Goal: Information Seeking & Learning: Check status

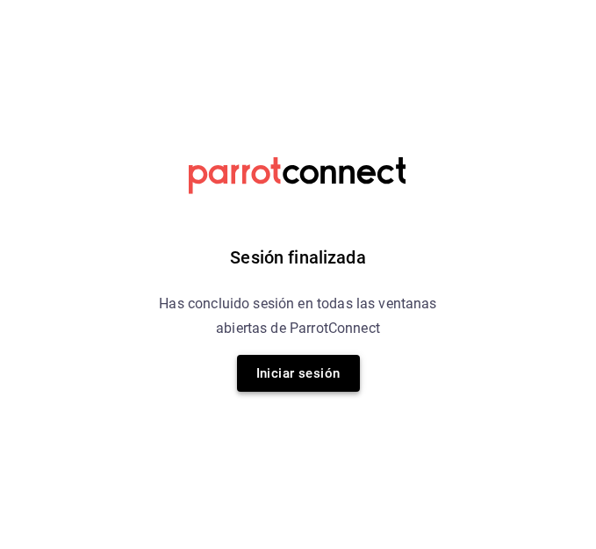
click at [304, 367] on button "Iniciar sesión" at bounding box center [298, 373] width 123 height 37
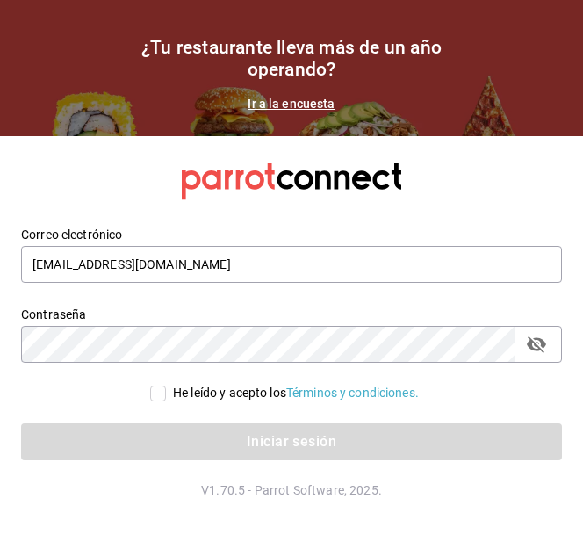
click at [152, 403] on div "Iniciar sesión" at bounding box center [281, 431] width 562 height 58
click at [152, 394] on input "He leído y acepto los Términos y condiciones." at bounding box center [158, 393] width 16 height 16
checkbox input "true"
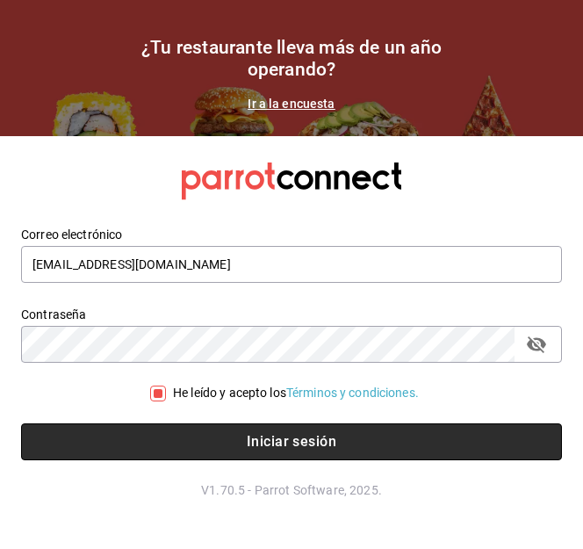
click at [190, 429] on button "Iniciar sesión" at bounding box center [291, 441] width 541 height 37
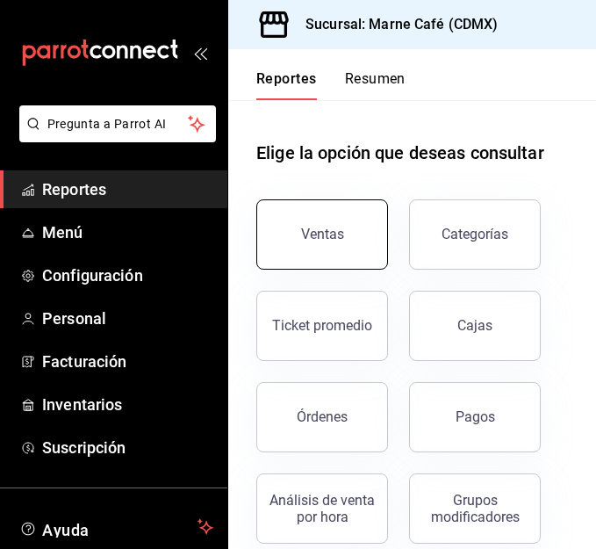
click at [316, 242] on button "Ventas" at bounding box center [322, 234] width 132 height 70
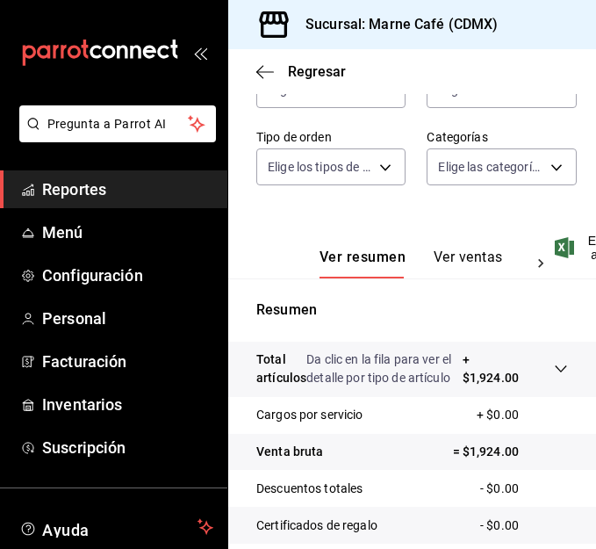
scroll to position [224, 0]
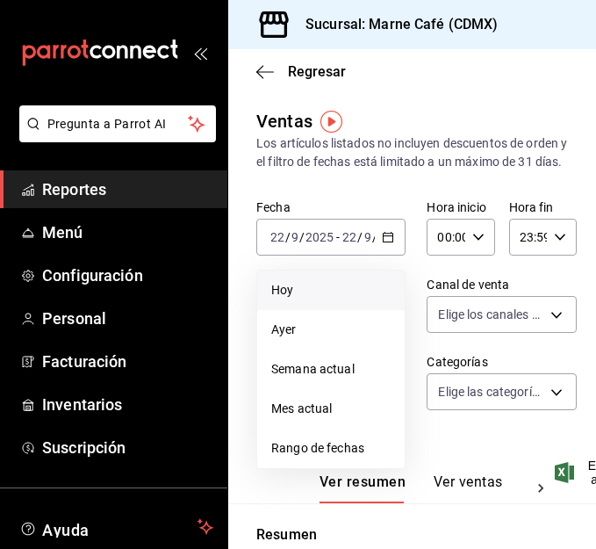
click at [362, 299] on span "Hoy" at bounding box center [330, 290] width 119 height 18
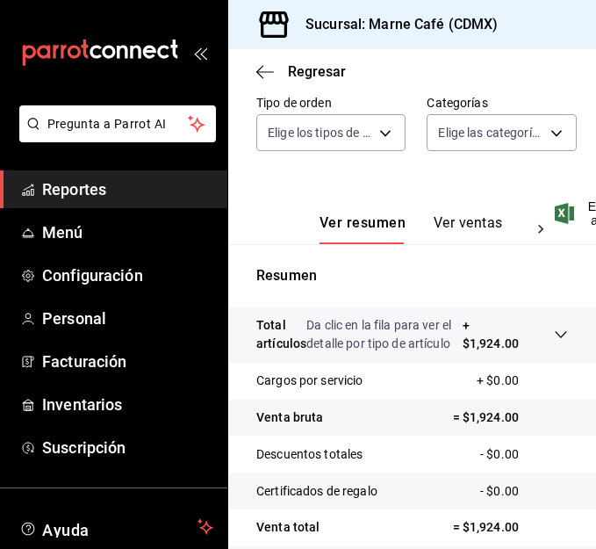
click at [467, 244] on button "Ver ventas" at bounding box center [468, 229] width 69 height 30
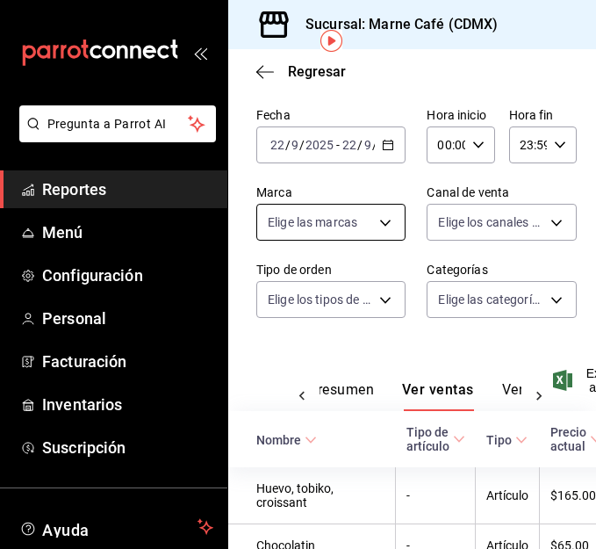
scroll to position [52, 0]
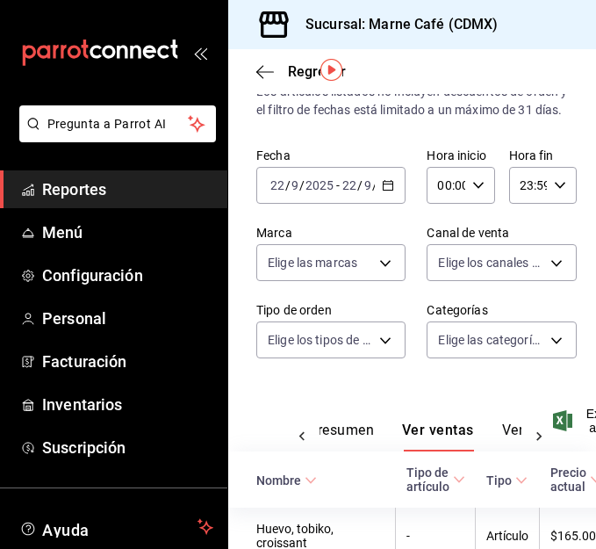
click at [393, 204] on div "2025-09-22 22 / 9 / 2025 - 2025-09-22 22 / 9 / 2025" at bounding box center [330, 185] width 149 height 37
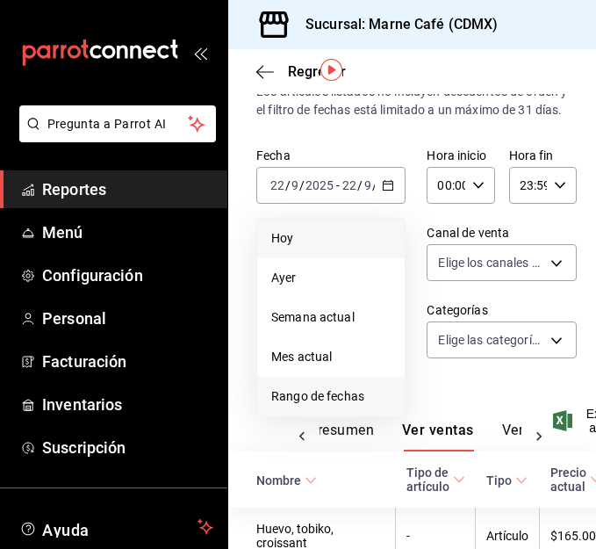
click at [330, 405] on span "Rango de fechas" at bounding box center [330, 396] width 119 height 18
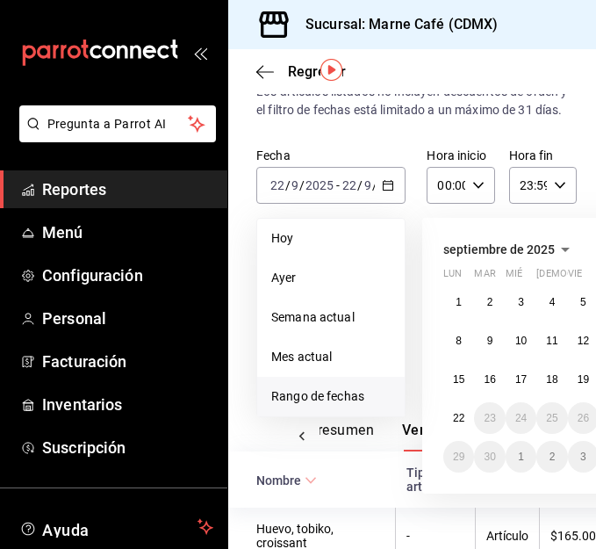
click at [75, 177] on span "Reportes" at bounding box center [127, 189] width 171 height 24
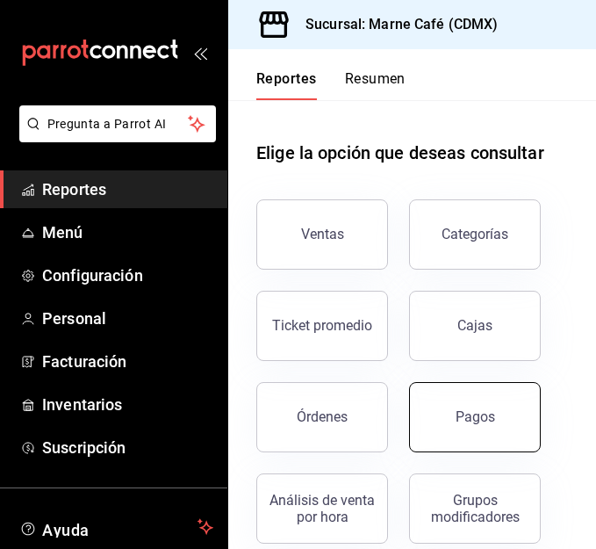
click at [513, 427] on button "Pagos" at bounding box center [475, 417] width 132 height 70
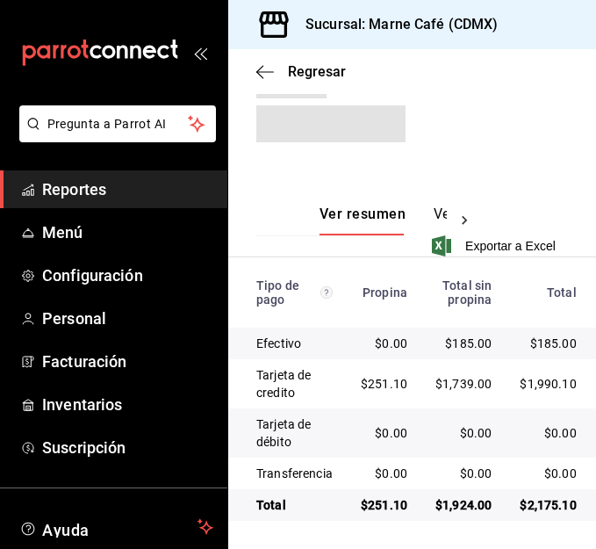
scroll to position [348, 0]
click at [434, 205] on button "Ver pagos" at bounding box center [467, 220] width 66 height 30
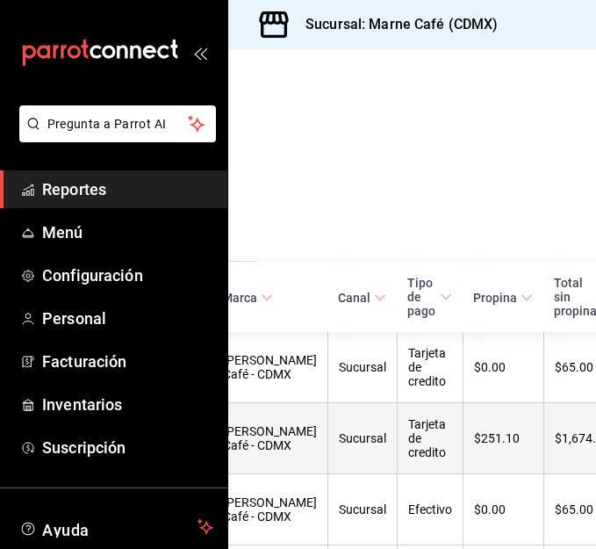
scroll to position [319, 0]
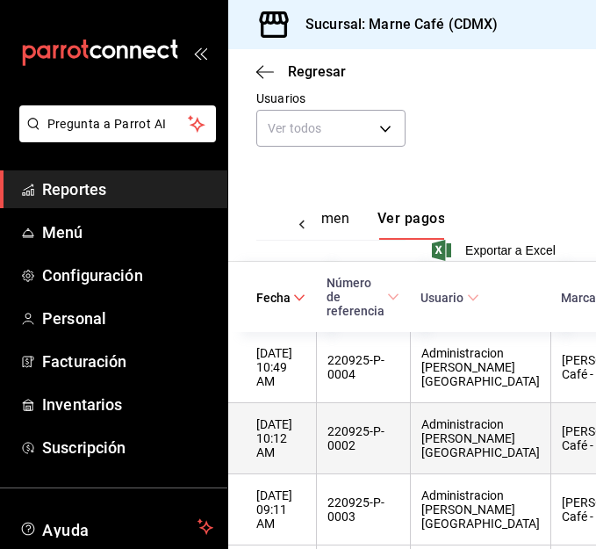
click at [341, 442] on th "220925-P-0002" at bounding box center [363, 438] width 94 height 71
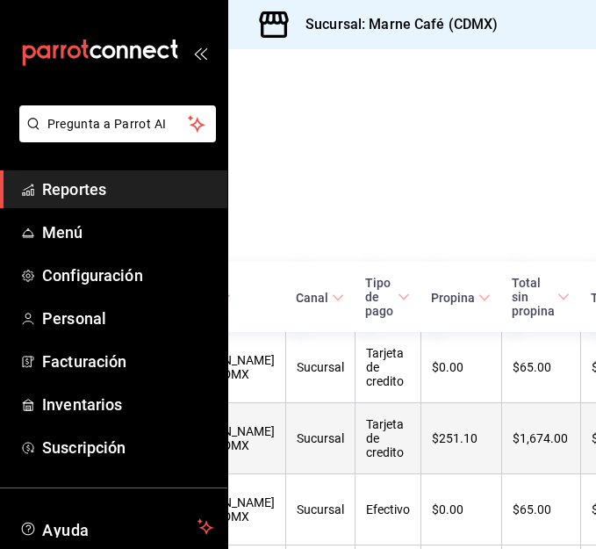
scroll to position [319, 401]
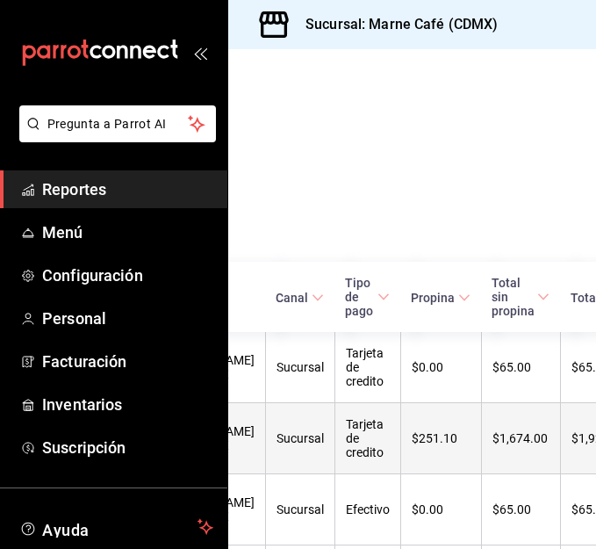
click at [492, 445] on div "$1,674.00" at bounding box center [520, 438] width 57 height 14
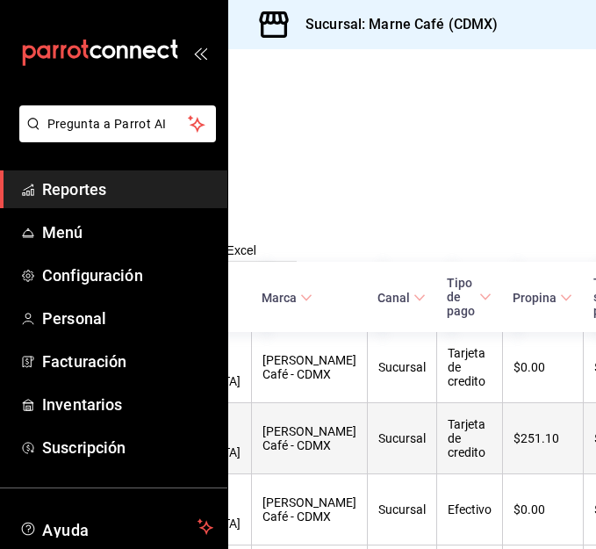
scroll to position [319, 298]
click at [514, 445] on div "$251.10" at bounding box center [543, 438] width 58 height 14
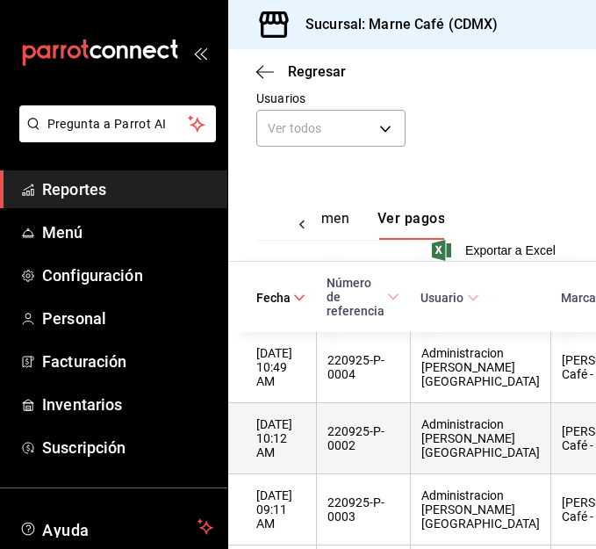
click at [496, 437] on div "Administracion [PERSON_NAME][GEOGRAPHIC_DATA]" at bounding box center [480, 438] width 118 height 42
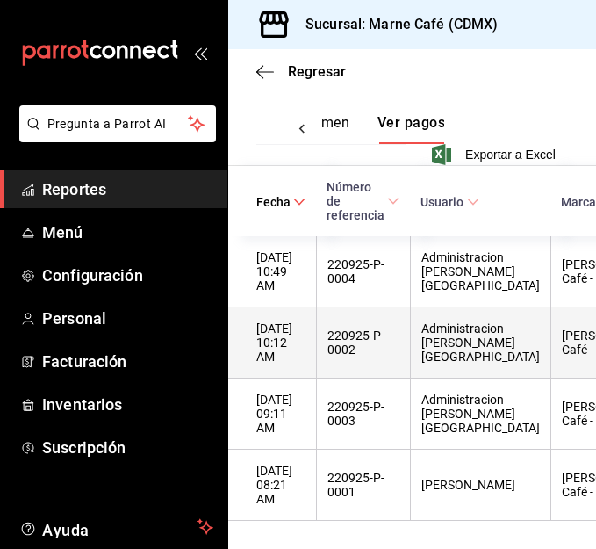
scroll to position [441, 401]
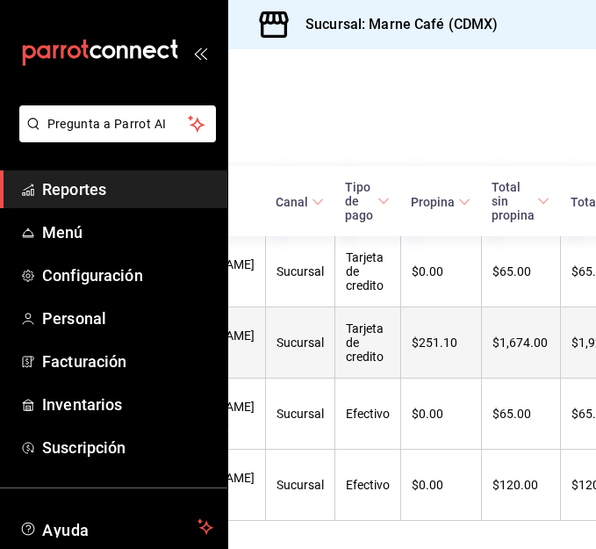
click at [571, 335] on div "$1,925.10" at bounding box center [598, 342] width 55 height 14
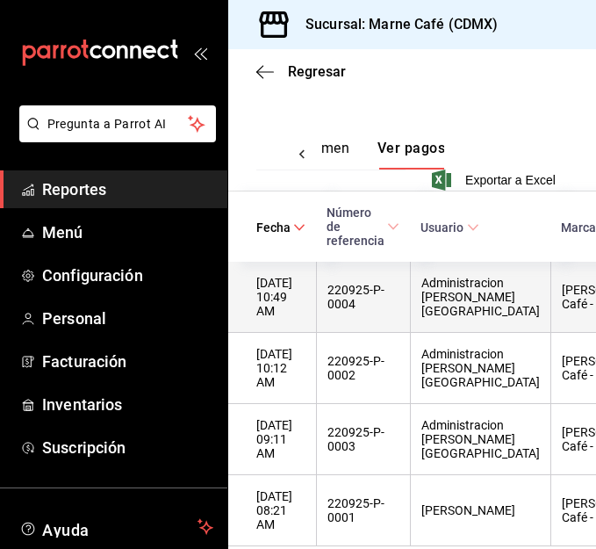
scroll to position [391, 0]
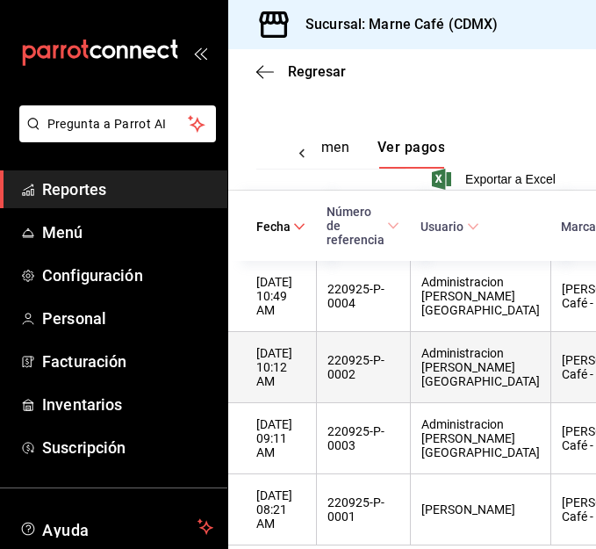
click at [291, 394] on th "22/09/2025 10:12 AM" at bounding box center [272, 367] width 88 height 71
click at [410, 383] on th "220925-P-0002" at bounding box center [363, 367] width 94 height 71
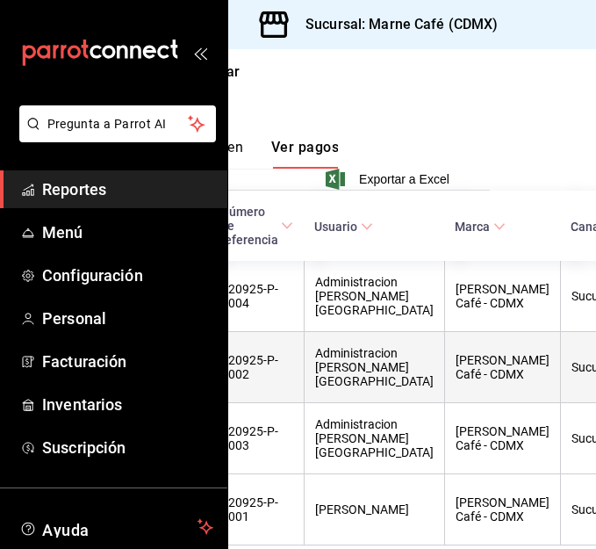
click at [355, 379] on div "Administracion [PERSON_NAME][GEOGRAPHIC_DATA]" at bounding box center [374, 367] width 118 height 42
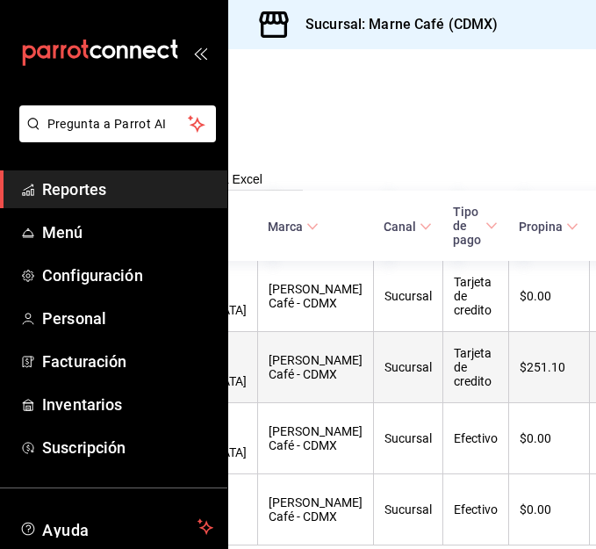
click at [442, 376] on th "Tarjeta de credito" at bounding box center [475, 367] width 66 height 71
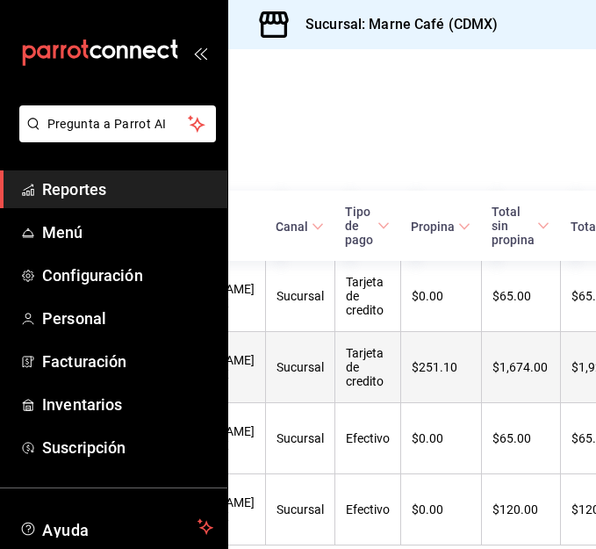
click at [481, 373] on th "$1,674.00" at bounding box center [520, 367] width 79 height 71
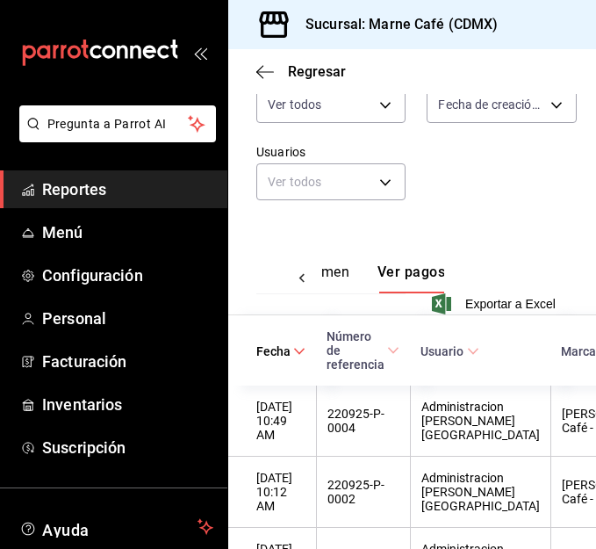
scroll to position [270, 0]
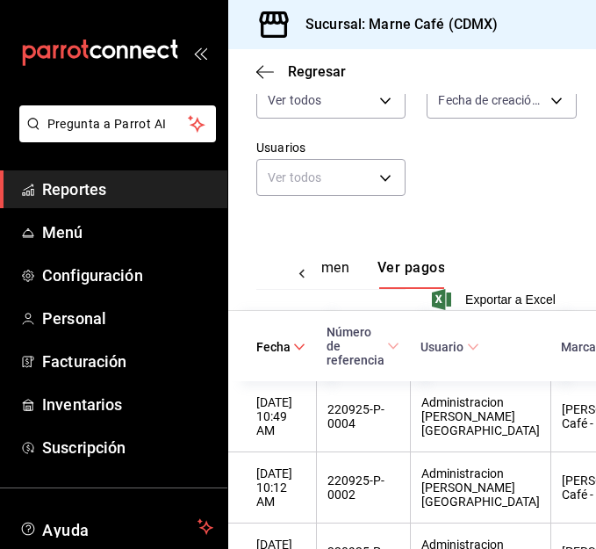
click at [302, 277] on icon at bounding box center [302, 274] width 18 height 18
click at [96, 193] on span "Reportes" at bounding box center [127, 189] width 171 height 24
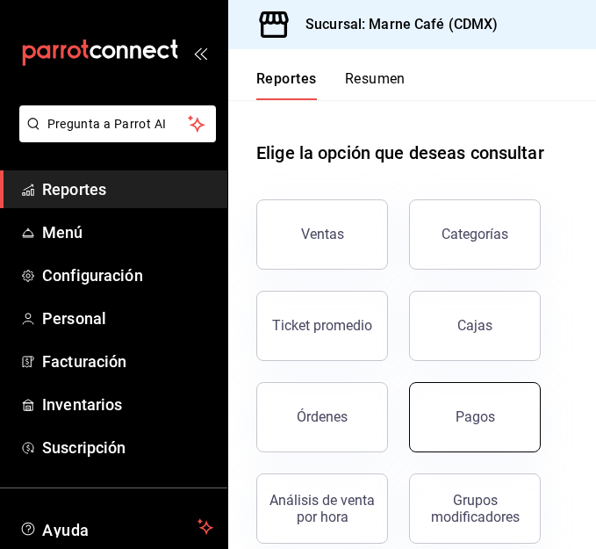
click at [479, 418] on div "Pagos" at bounding box center [475, 416] width 39 height 17
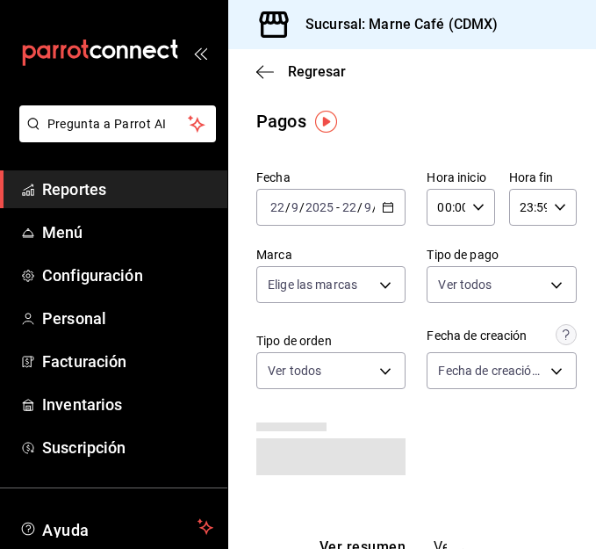
click at [383, 212] on \(Stroke\) "button" at bounding box center [388, 208] width 11 height 10
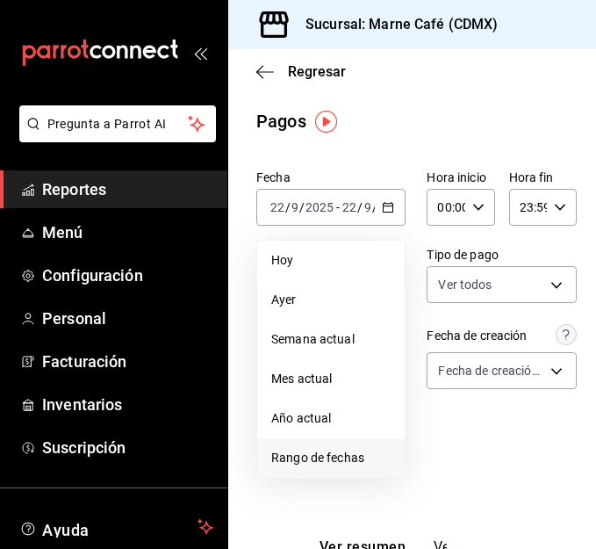
click at [330, 448] on span "Rango de fechas" at bounding box center [330, 457] width 119 height 18
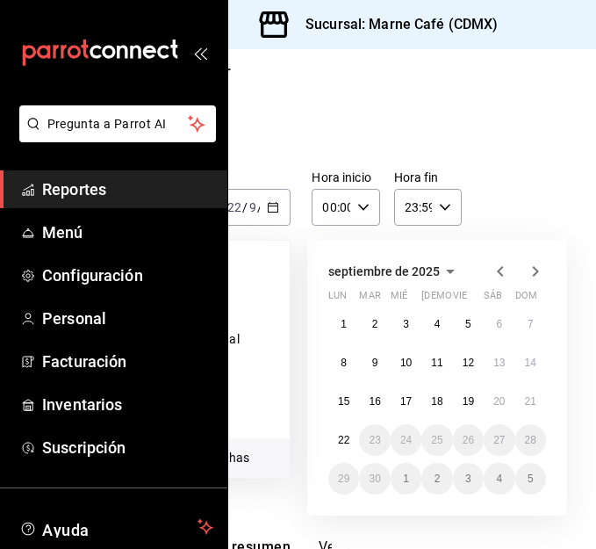
scroll to position [0, 116]
click at [507, 393] on button "20" at bounding box center [498, 401] width 31 height 32
click at [478, 403] on button "19" at bounding box center [467, 401] width 31 height 32
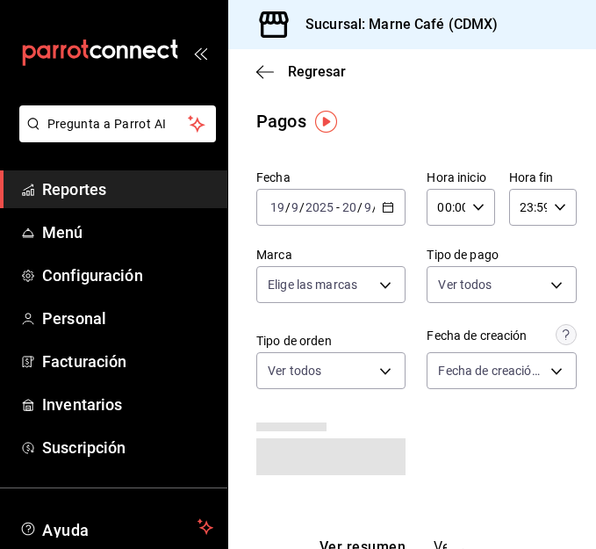
click at [388, 212] on icon "button" at bounding box center [388, 207] width 12 height 12
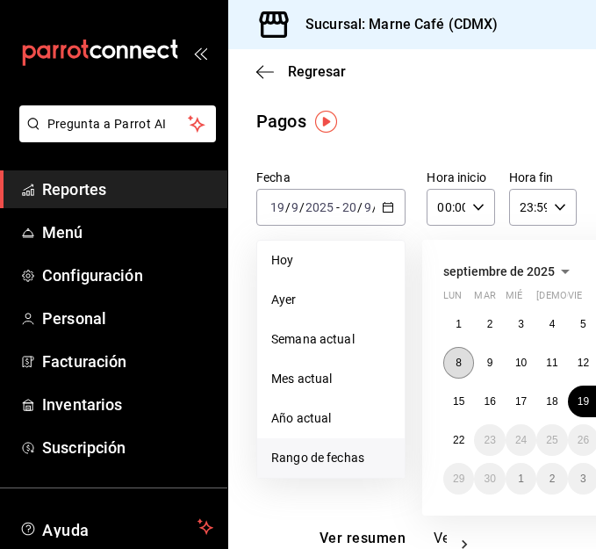
scroll to position [7, 147]
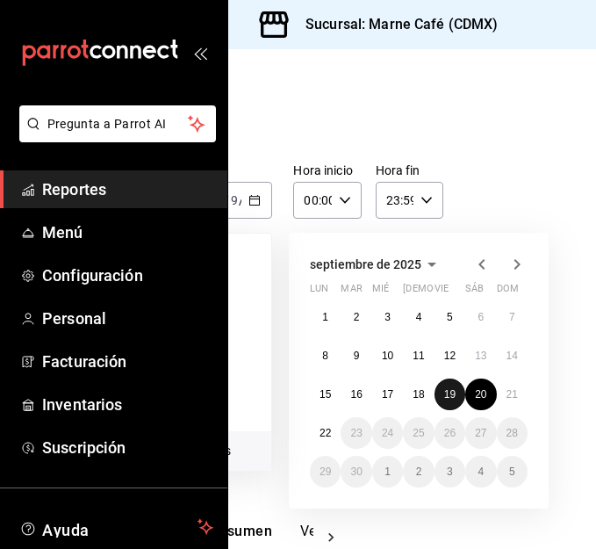
click at [434, 395] on button "19" at bounding box center [449, 394] width 31 height 32
click at [506, 396] on abbr "21" at bounding box center [511, 394] width 11 height 12
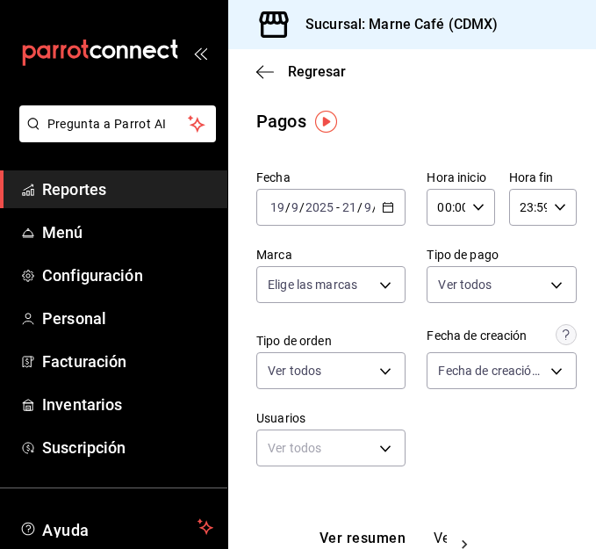
click at [382, 210] on icon "button" at bounding box center [388, 207] width 12 height 12
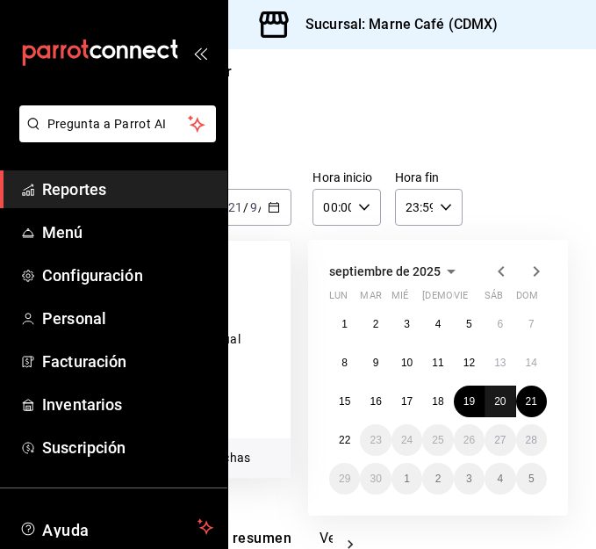
scroll to position [0, 115]
click at [523, 404] on button "21" at bounding box center [530, 401] width 31 height 32
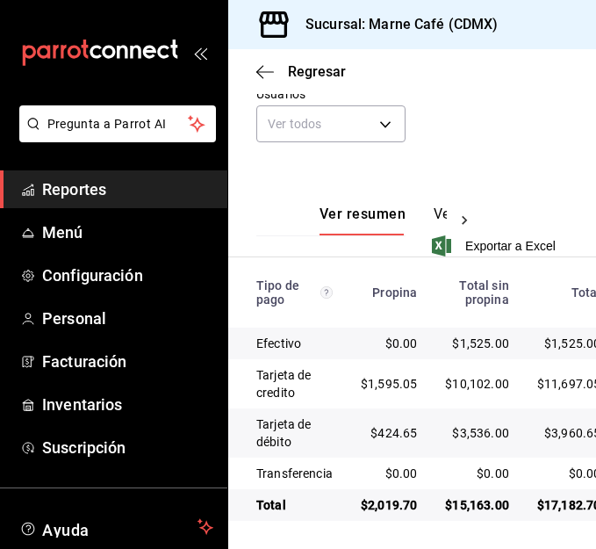
scroll to position [0, 45]
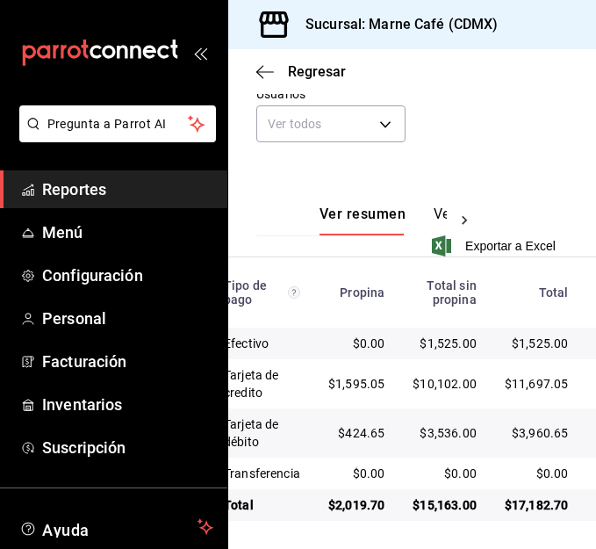
click at [513, 129] on div "Fecha 2025-09-21 21 / 9 / 2025 - 2025-09-21 21 / 9 / 2025 Hora inicio 00:00 Hor…" at bounding box center [412, 1] width 312 height 325
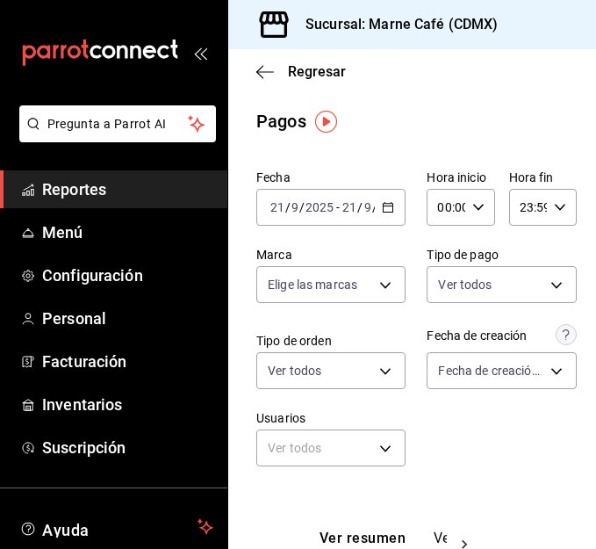
click at [383, 214] on div "2025-09-21 21 / 9 / 2025 - 2025-09-21 21 / 9 / 2025" at bounding box center [330, 207] width 149 height 37
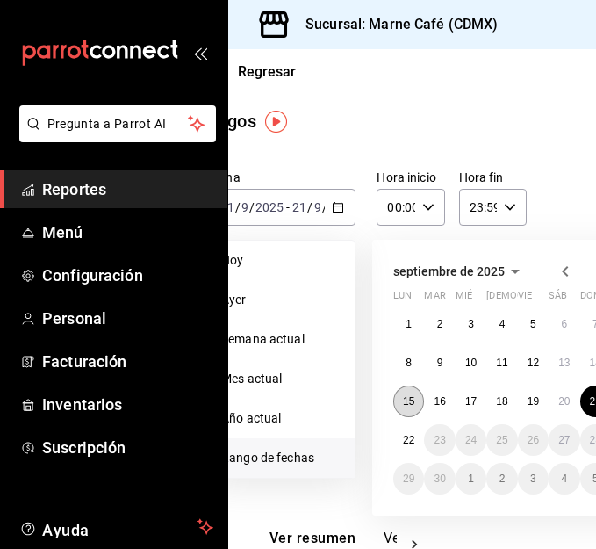
click at [405, 396] on abbr "15" at bounding box center [408, 401] width 11 height 12
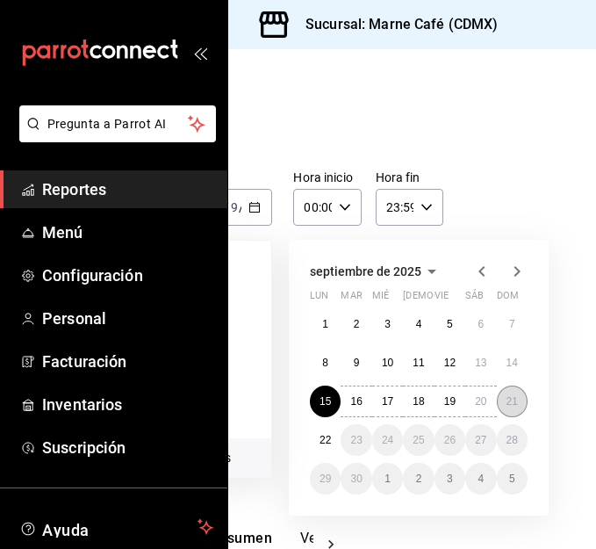
click at [497, 400] on button "21" at bounding box center [512, 401] width 31 height 32
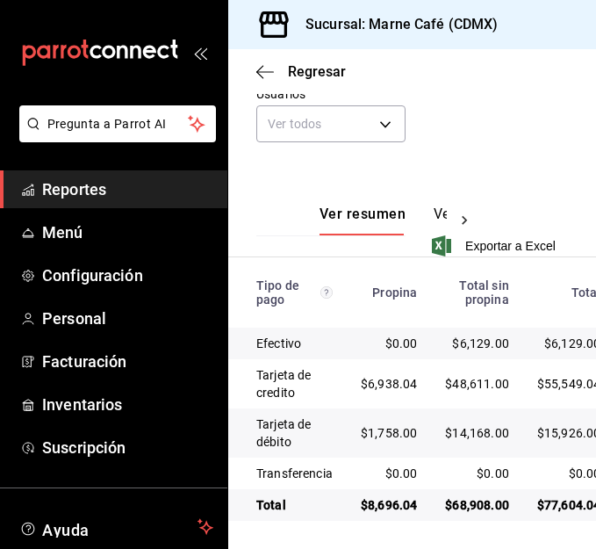
scroll to position [0, 45]
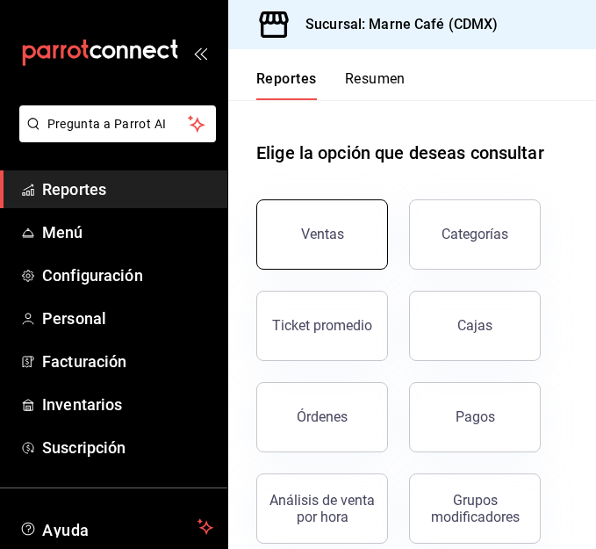
click at [364, 212] on button "Ventas" at bounding box center [322, 234] width 132 height 70
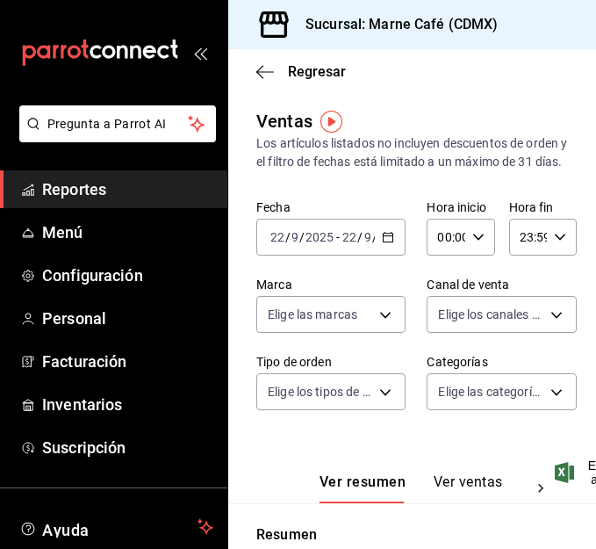
click at [382, 243] on icon "button" at bounding box center [388, 237] width 12 height 12
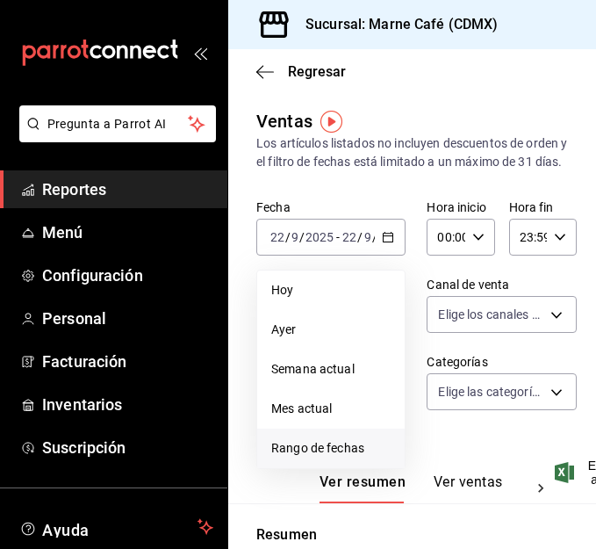
click at [325, 457] on span "Rango de fechas" at bounding box center [330, 448] width 119 height 18
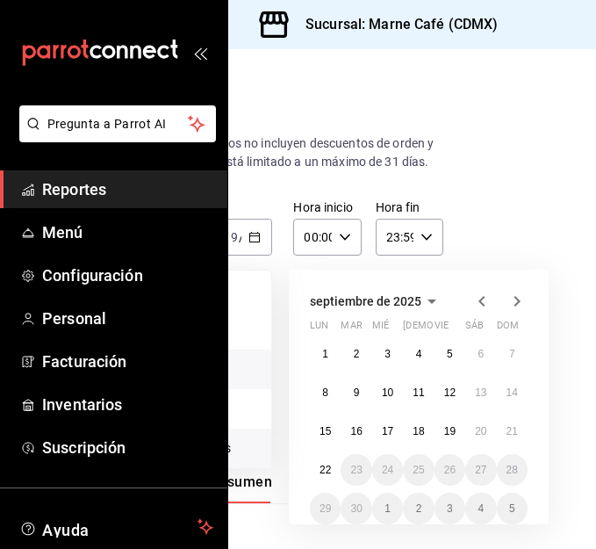
scroll to position [0, 142]
click at [319, 437] on abbr "15" at bounding box center [324, 431] width 11 height 12
click at [506, 437] on abbr "21" at bounding box center [511, 431] width 11 height 12
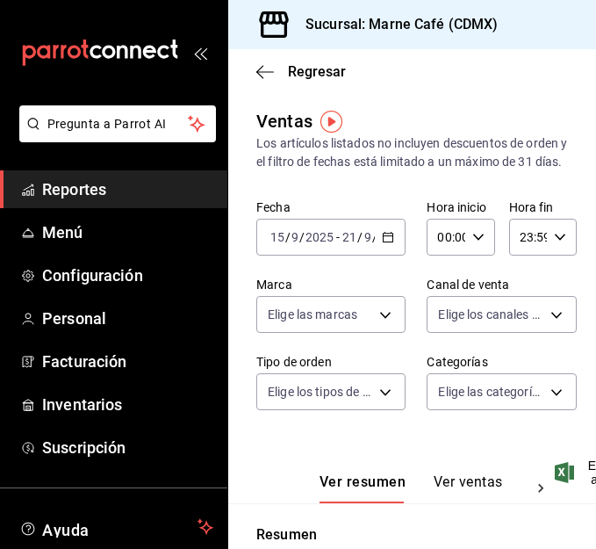
click at [90, 189] on span "Reportes" at bounding box center [127, 189] width 171 height 24
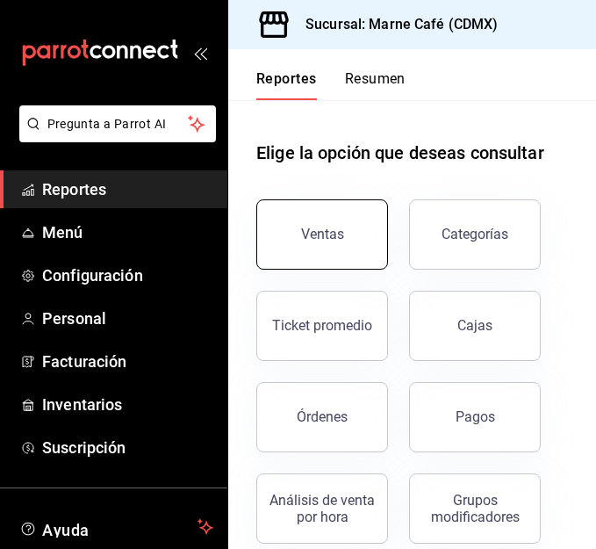
click at [340, 242] on button "Ventas" at bounding box center [322, 234] width 132 height 70
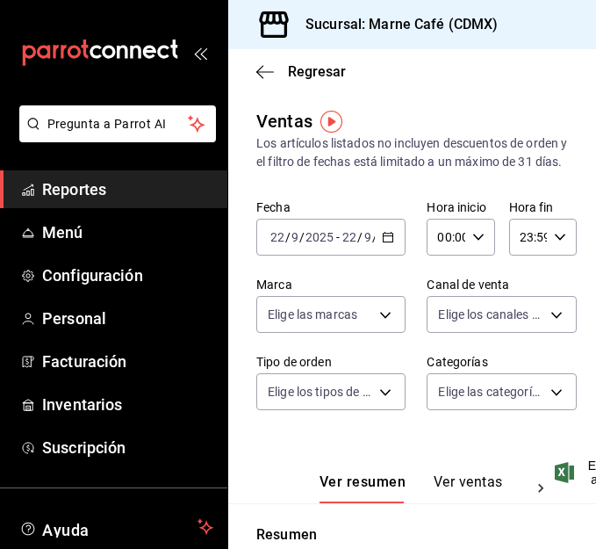
click at [388, 255] on div "2025-09-22 22 / 9 / 2025 - 2025-09-22 22 / 9 / 2025" at bounding box center [330, 237] width 149 height 37
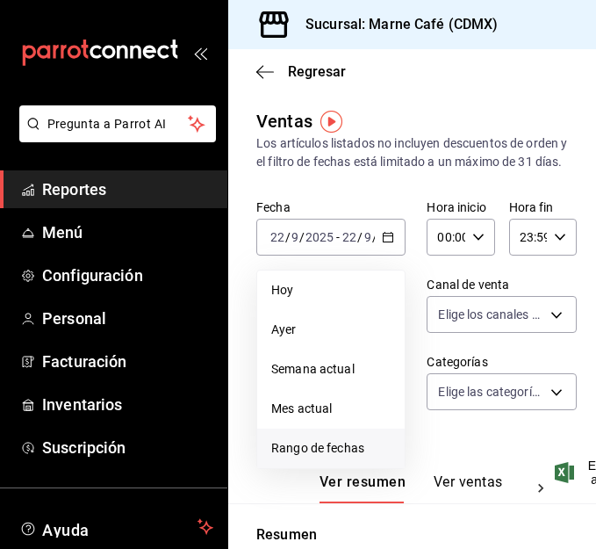
click at [345, 455] on li "Rango de fechas" at bounding box center [330, 447] width 147 height 39
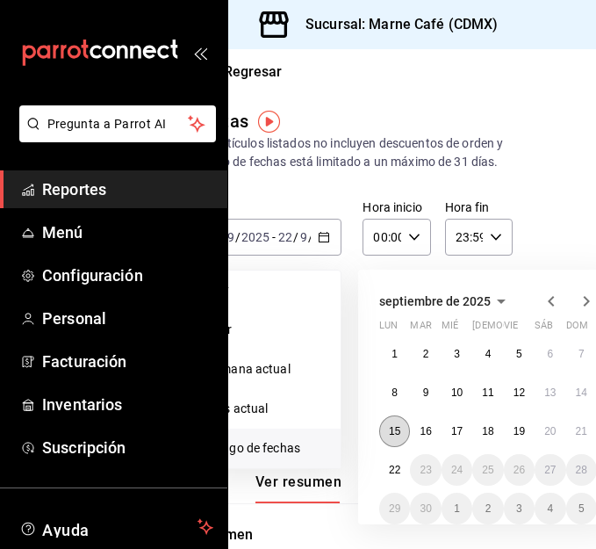
scroll to position [0, 65]
click at [390, 437] on abbr "15" at bounding box center [393, 431] width 11 height 12
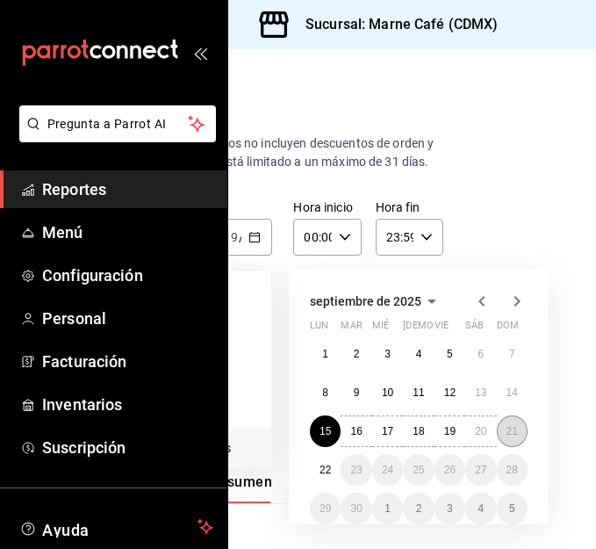
click at [506, 437] on abbr "21" at bounding box center [511, 431] width 11 height 12
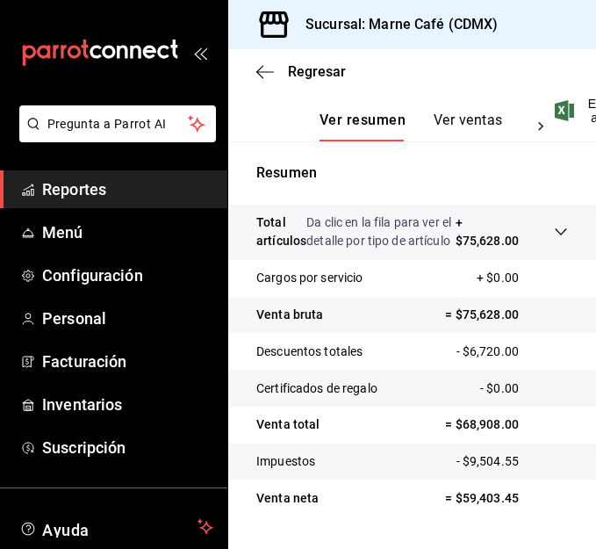
scroll to position [456, 0]
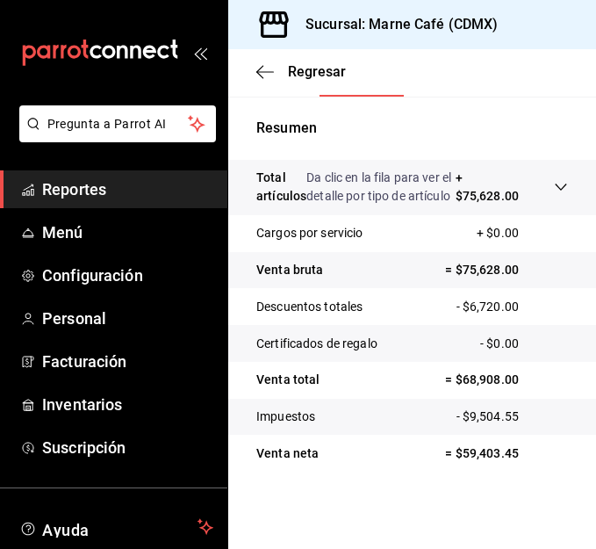
click at [412, 92] on div "Regresar" at bounding box center [412, 71] width 368 height 45
click at [94, 197] on span "Reportes" at bounding box center [127, 189] width 171 height 24
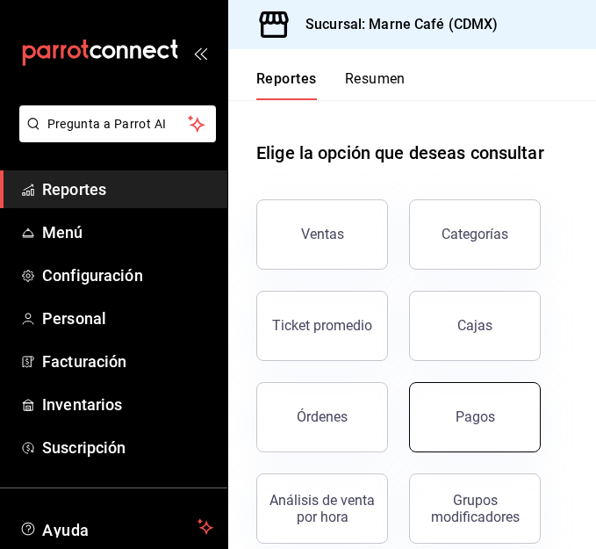
click at [464, 417] on div "Pagos" at bounding box center [475, 416] width 39 height 17
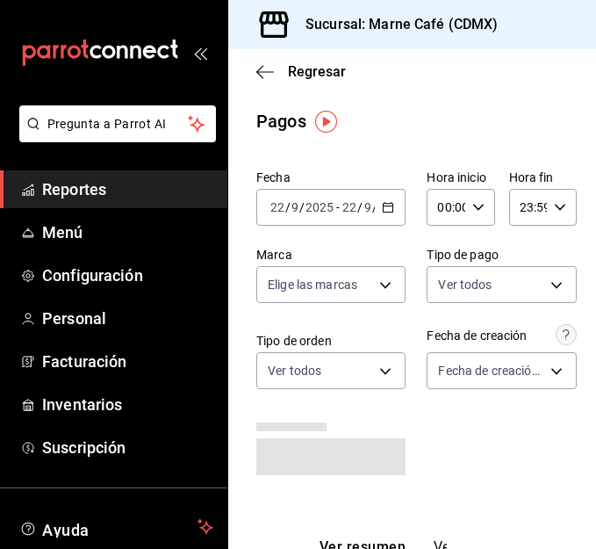
click at [398, 221] on div "2025-09-22 22 / 9 / 2025 - 2025-09-22 22 / 9 / 2025" at bounding box center [330, 207] width 149 height 37
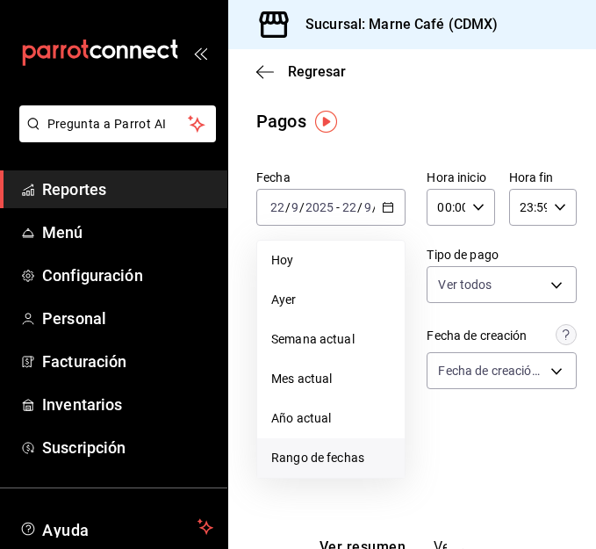
click at [336, 454] on span "Rango de fechas" at bounding box center [330, 457] width 119 height 18
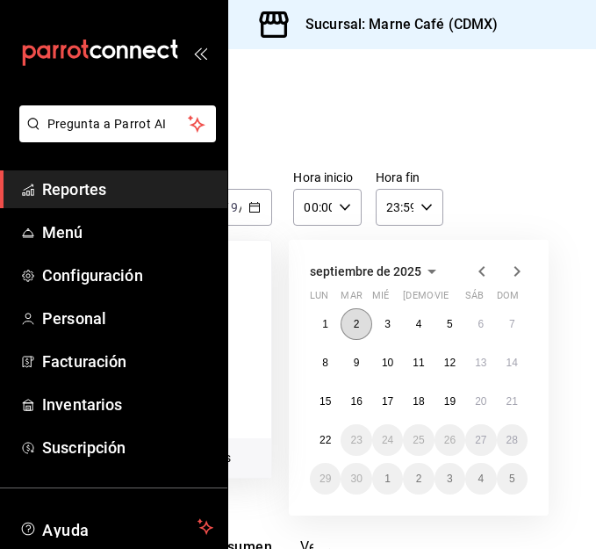
scroll to position [0, 147]
click at [475, 362] on abbr "13" at bounding box center [480, 362] width 11 height 12
click at [444, 405] on abbr "19" at bounding box center [449, 401] width 11 height 12
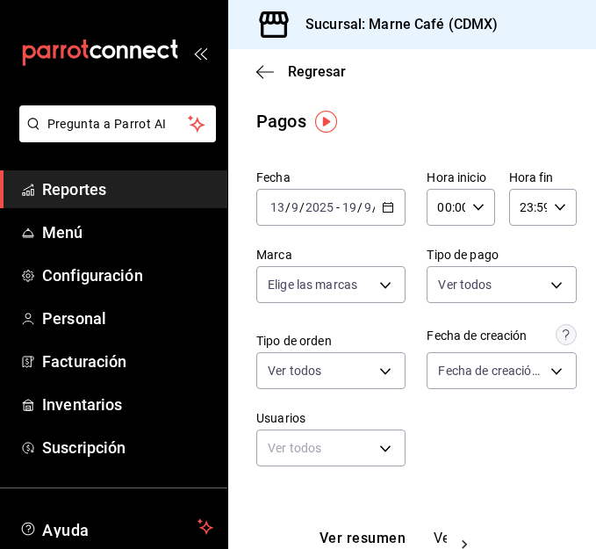
click at [387, 212] on icon "button" at bounding box center [388, 207] width 12 height 12
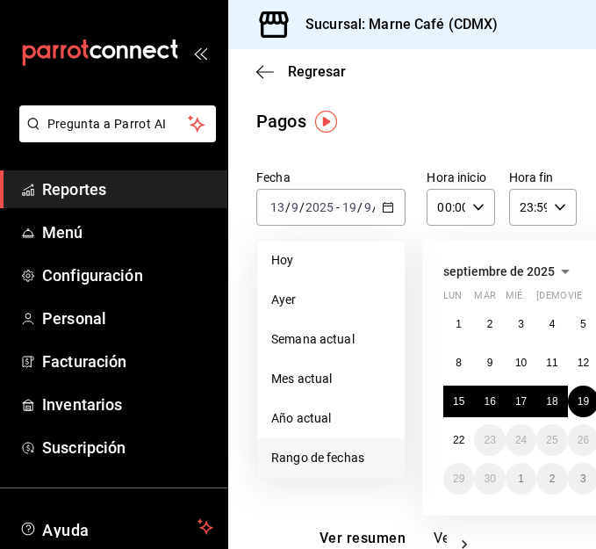
scroll to position [0, 147]
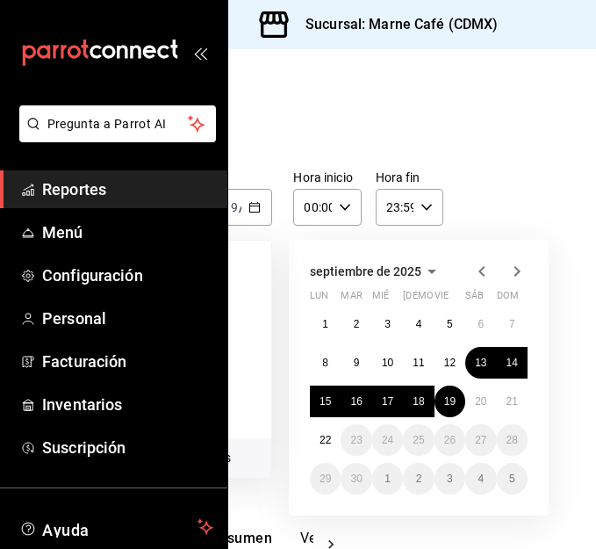
click at [504, 116] on div "Regresar Pagos Fecha 2025-09-13 13 / 9 / 2025 - 2025-09-19 19 / 9 / 2025 Hoy Ay…" at bounding box center [412, 298] width 368 height 499
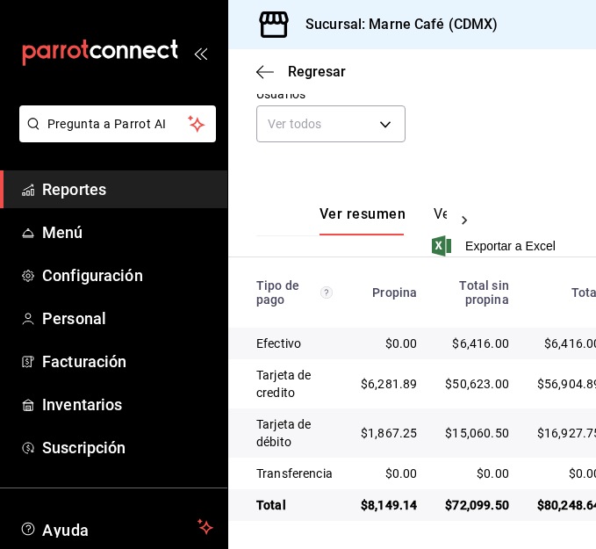
scroll to position [339, 0]
